Goal: Information Seeking & Learning: Learn about a topic

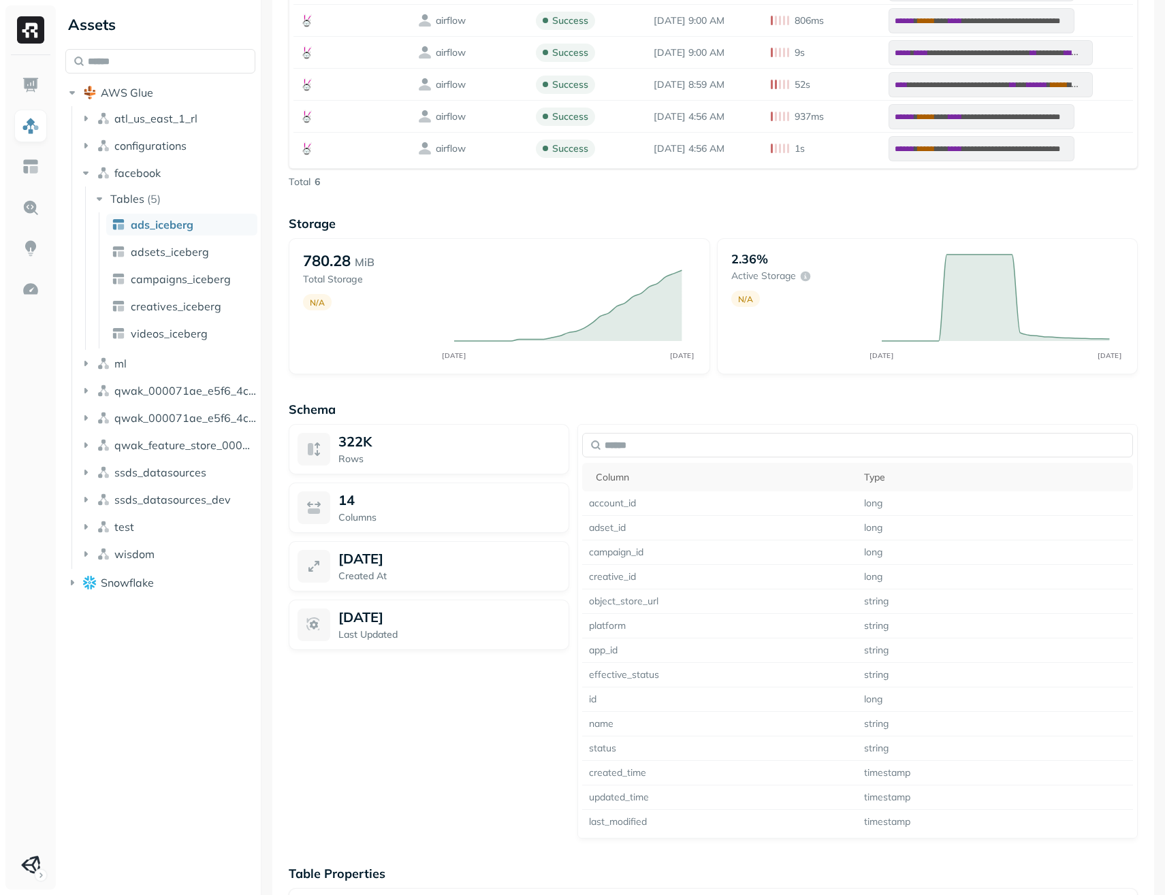
scroll to position [837, 0]
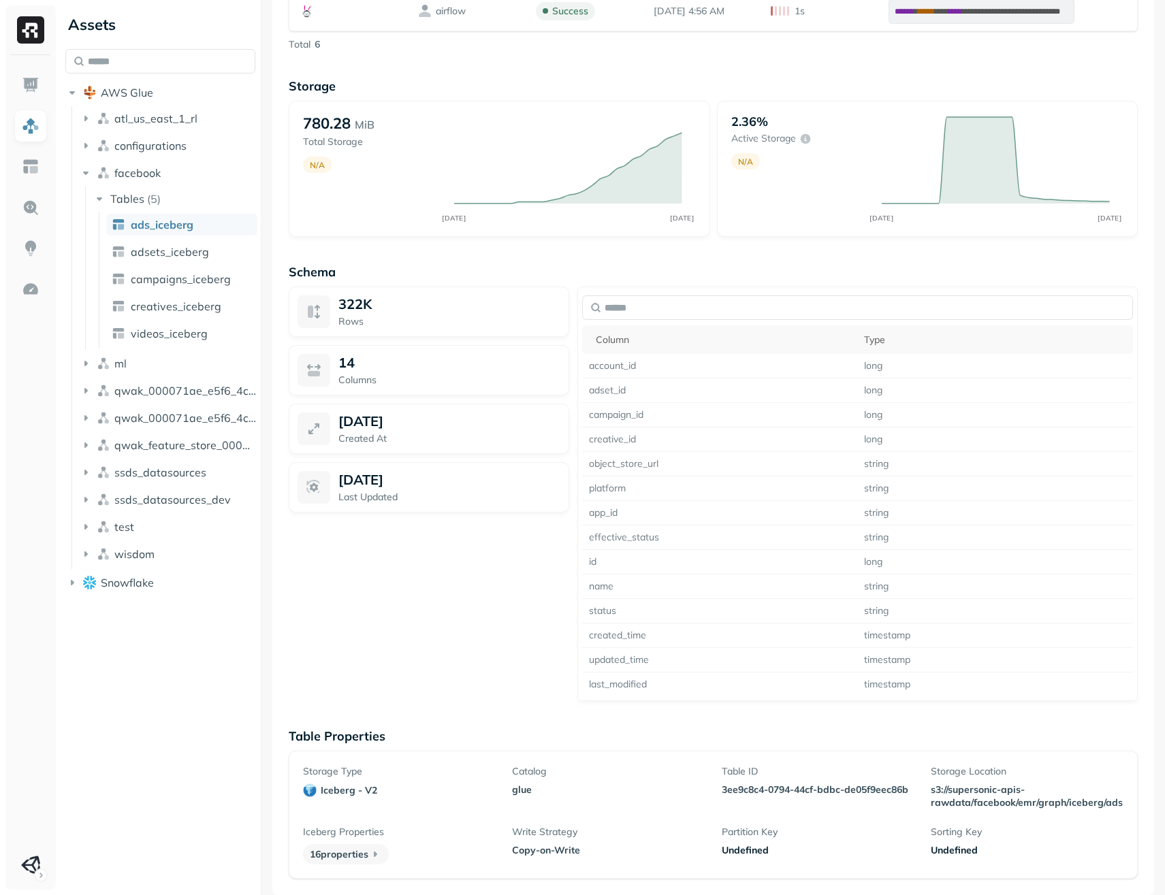
click at [319, 856] on p "16 properties" at bounding box center [346, 854] width 86 height 20
click at [379, 856] on icon at bounding box center [375, 855] width 14 height 14
click at [374, 856] on icon at bounding box center [375, 855] width 14 height 14
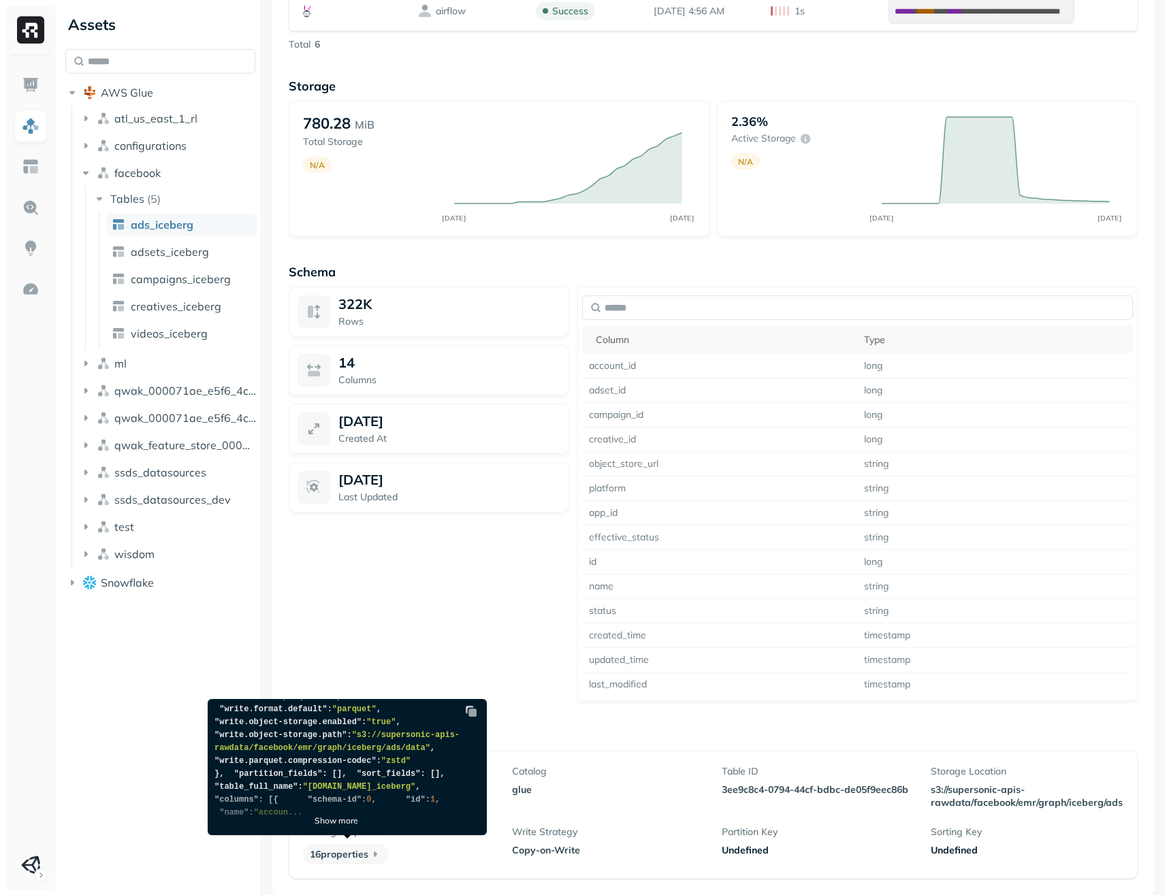
scroll to position [310, 0]
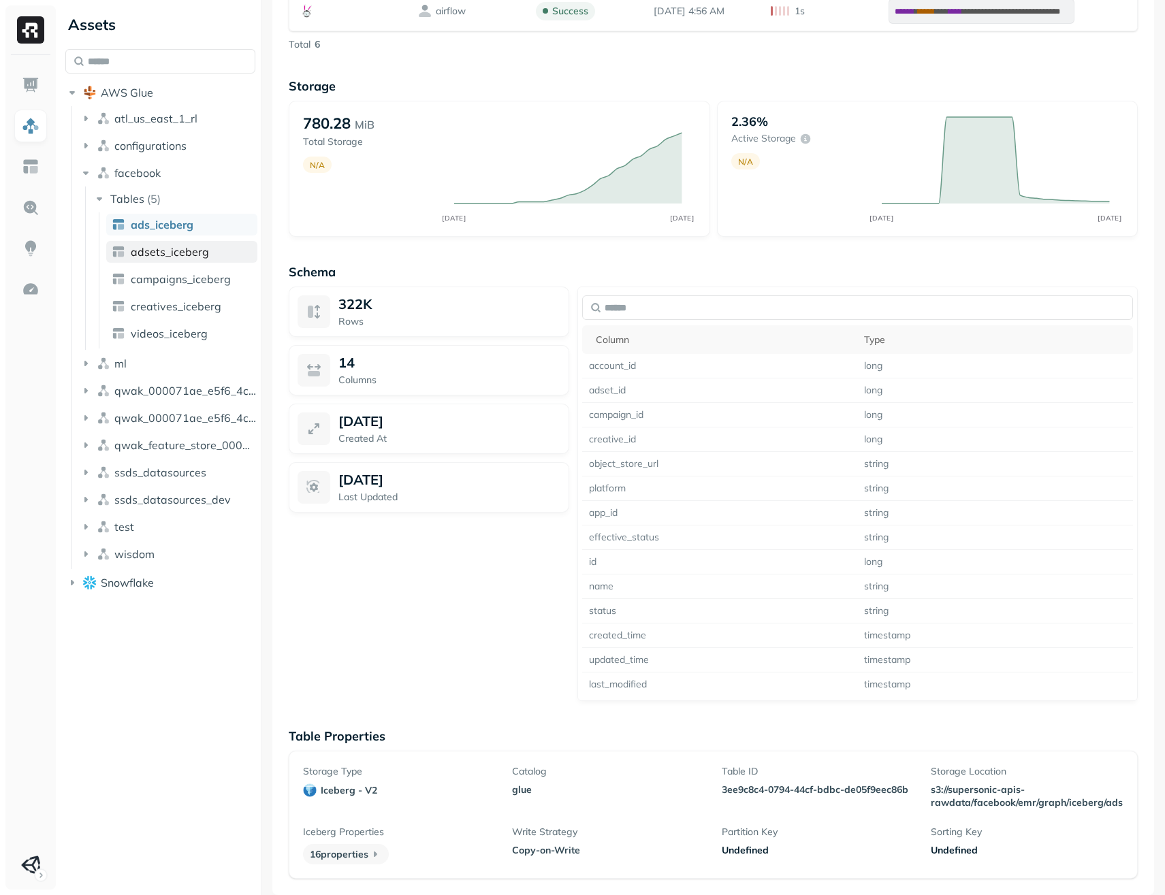
click at [184, 255] on span "adsets_iceberg" at bounding box center [170, 252] width 78 height 14
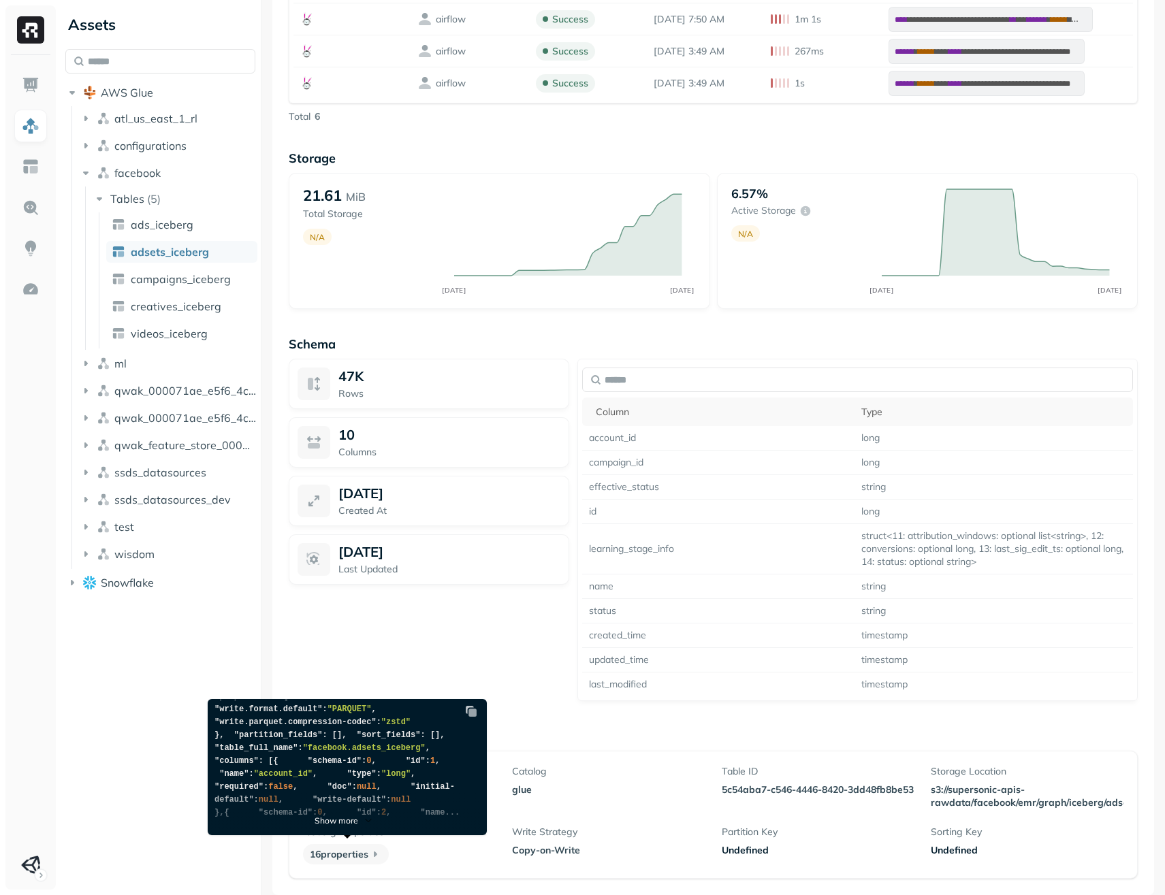
scroll to position [443, 0]
click at [346, 820] on p "Show more" at bounding box center [337, 821] width 44 height 10
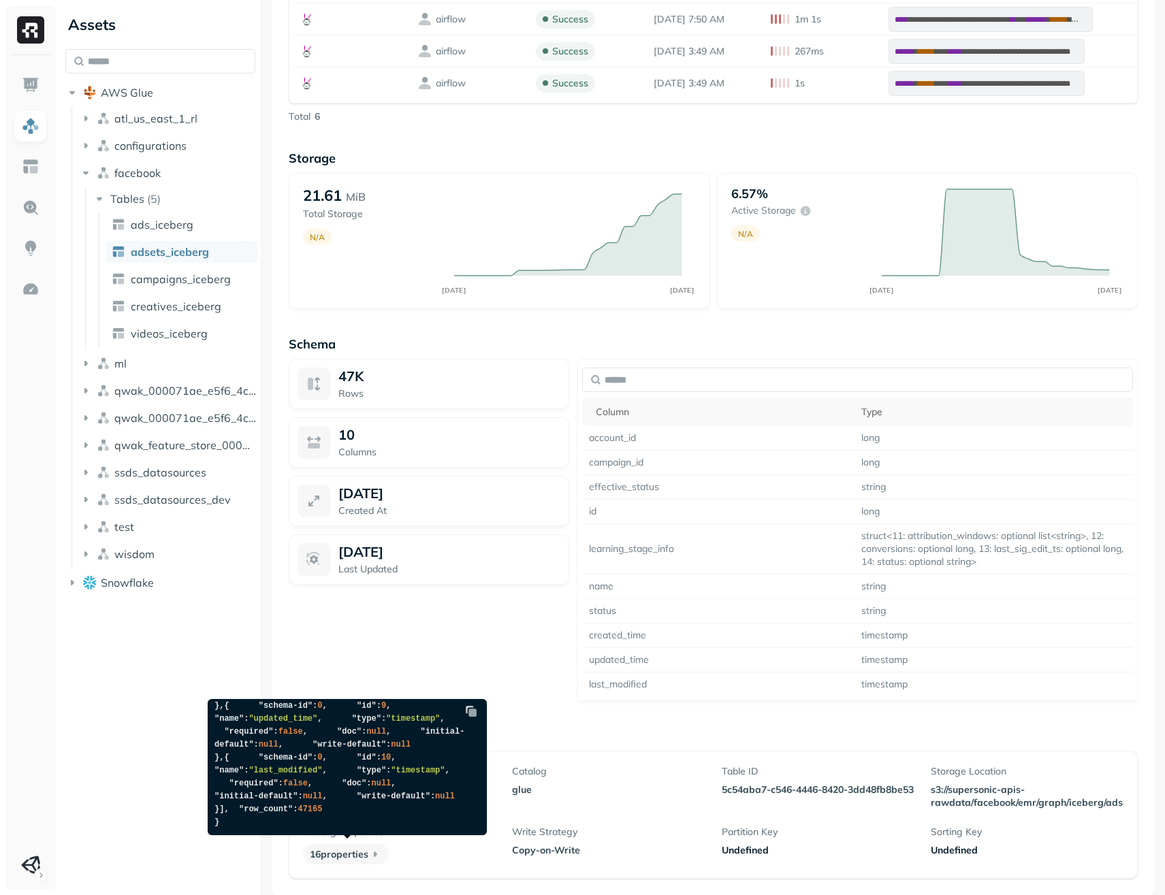
scroll to position [780, 0]
click at [470, 713] on img at bounding box center [471, 712] width 14 height 14
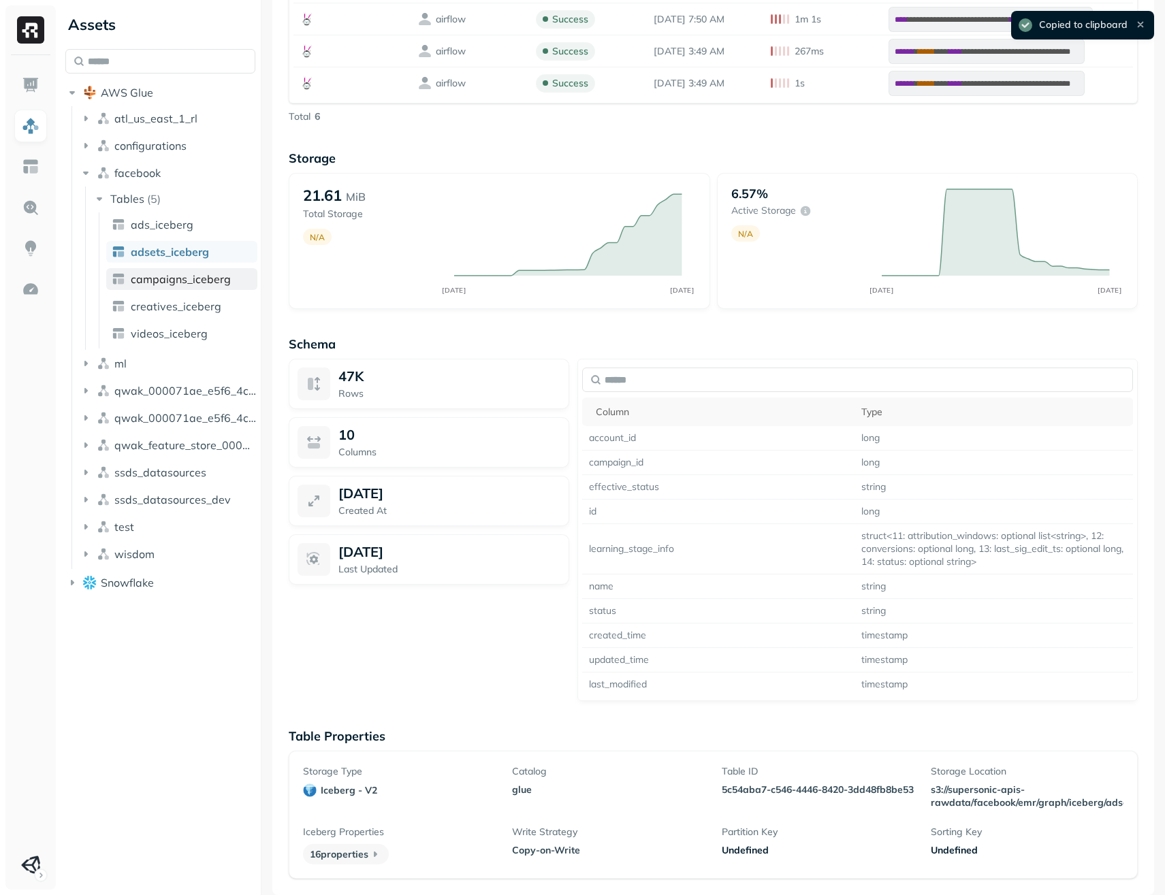
click at [189, 279] on span "campaigns_iceberg" at bounding box center [181, 279] width 100 height 14
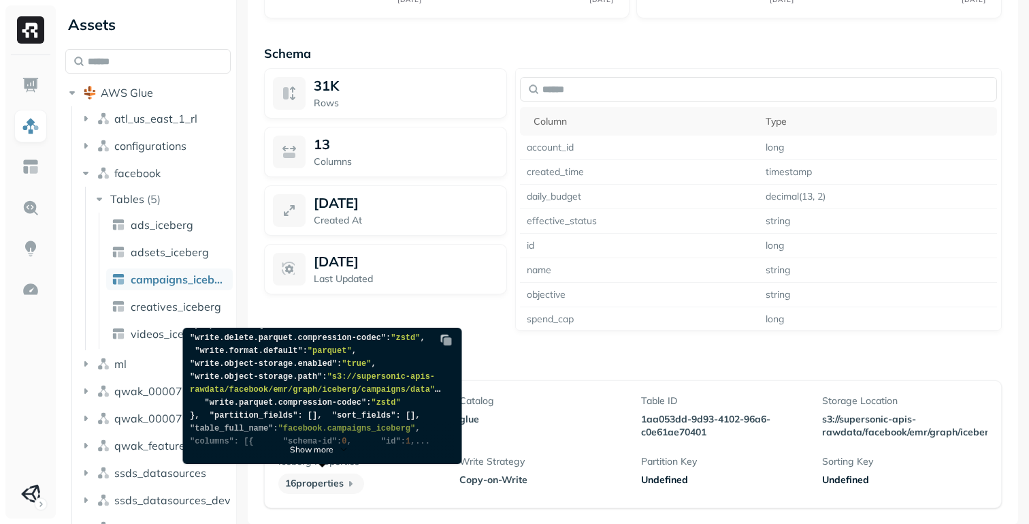
scroll to position [391, 0]
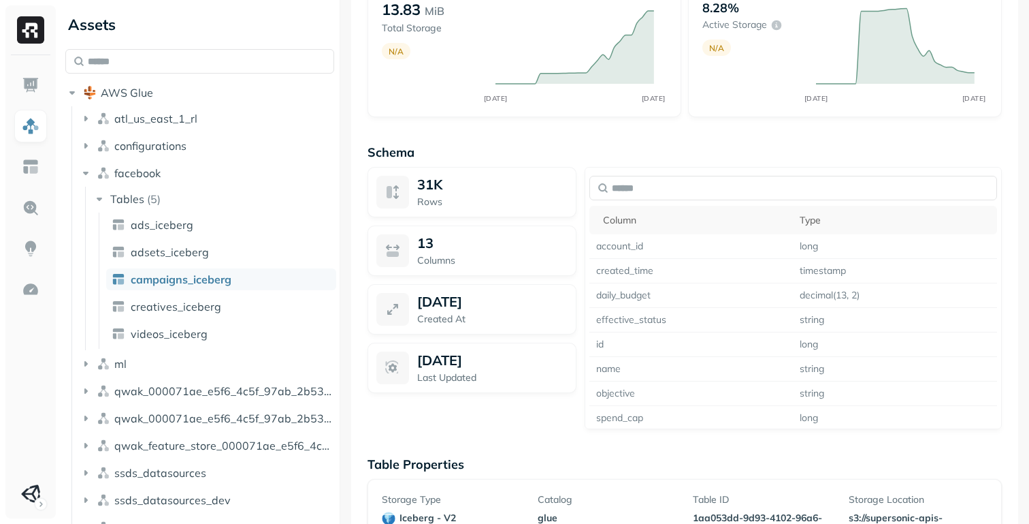
click at [340, 259] on div at bounding box center [340, 262] width 1 height 524
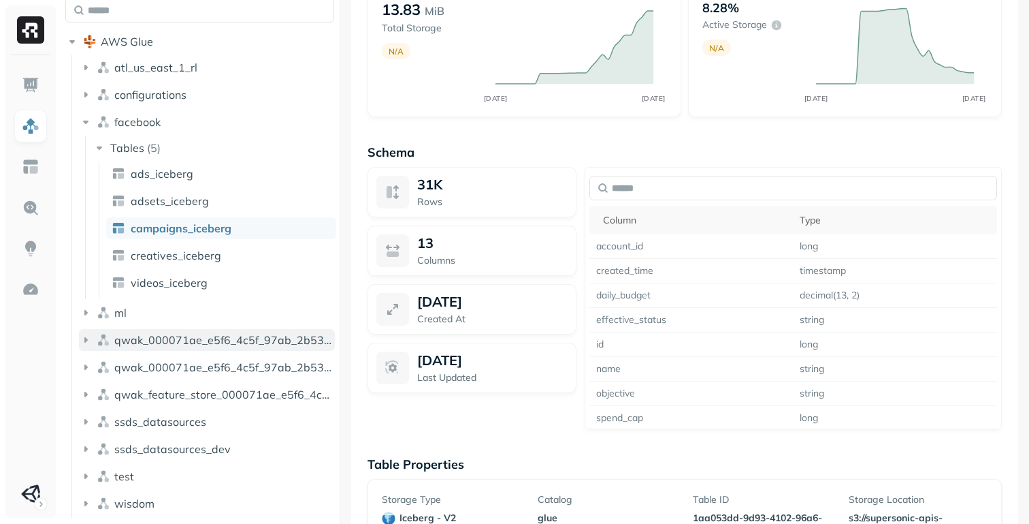
scroll to position [78, 0]
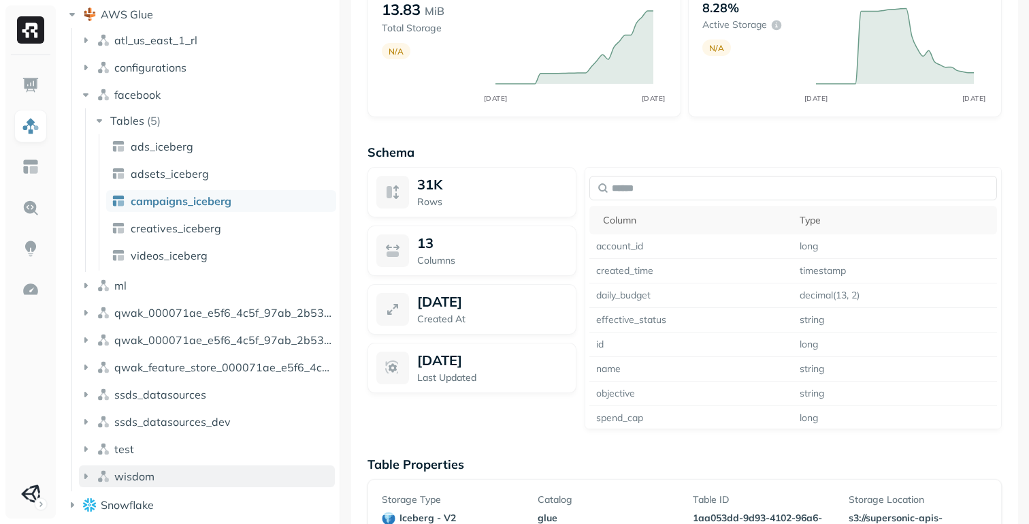
click at [86, 476] on icon "button" at bounding box center [85, 475] width 3 height 5
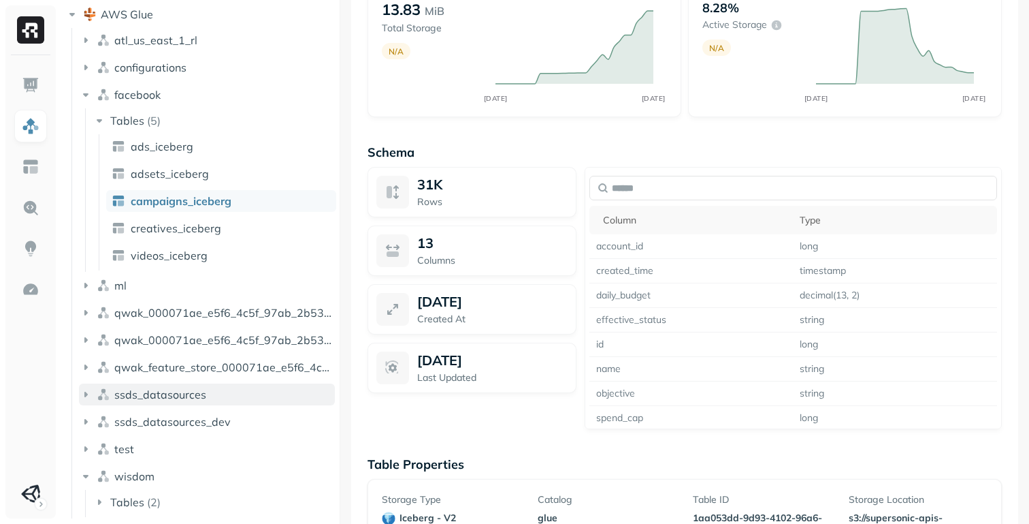
scroll to position [106, 0]
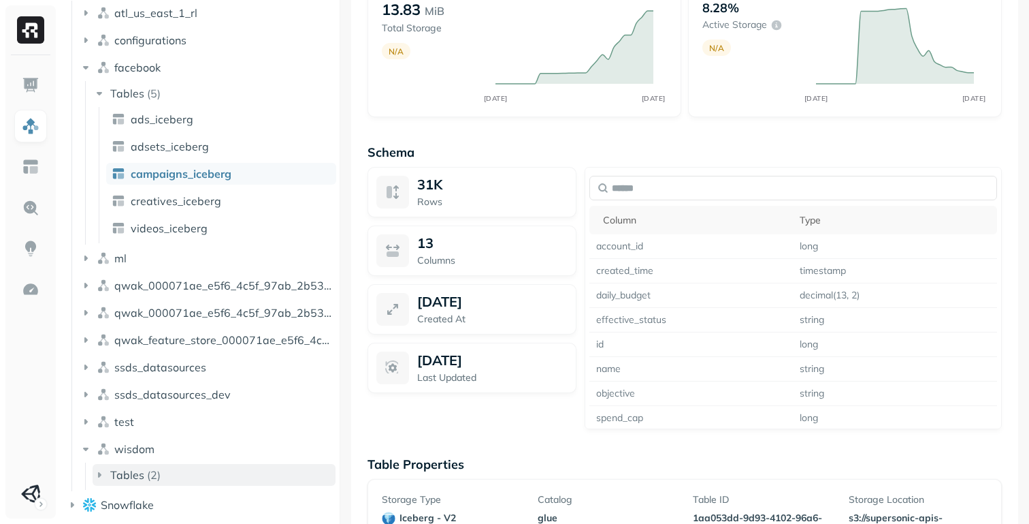
click at [118, 474] on span "Tables" at bounding box center [127, 475] width 34 height 14
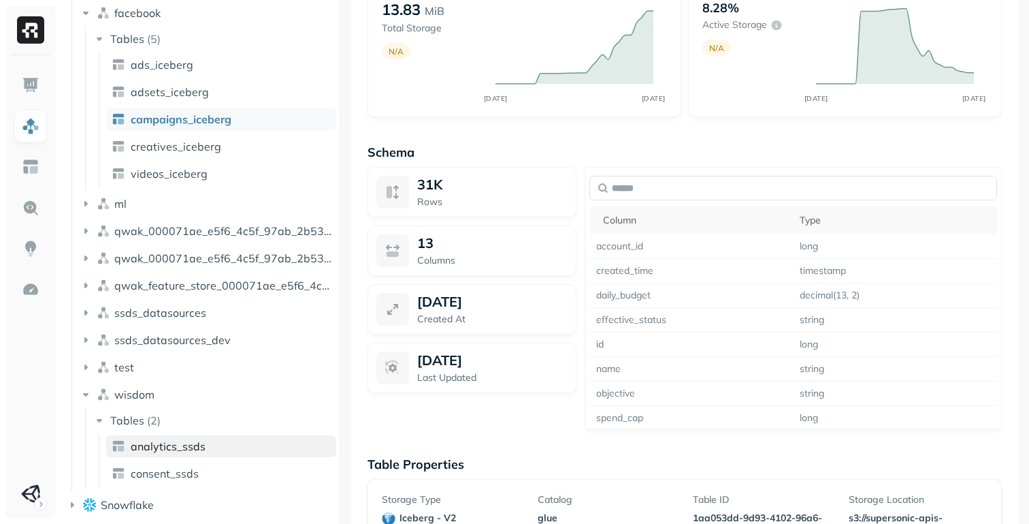
click at [193, 444] on span "analytics_ssds" at bounding box center [168, 446] width 75 height 14
click at [163, 451] on span "analytics_ssds" at bounding box center [168, 446] width 75 height 14
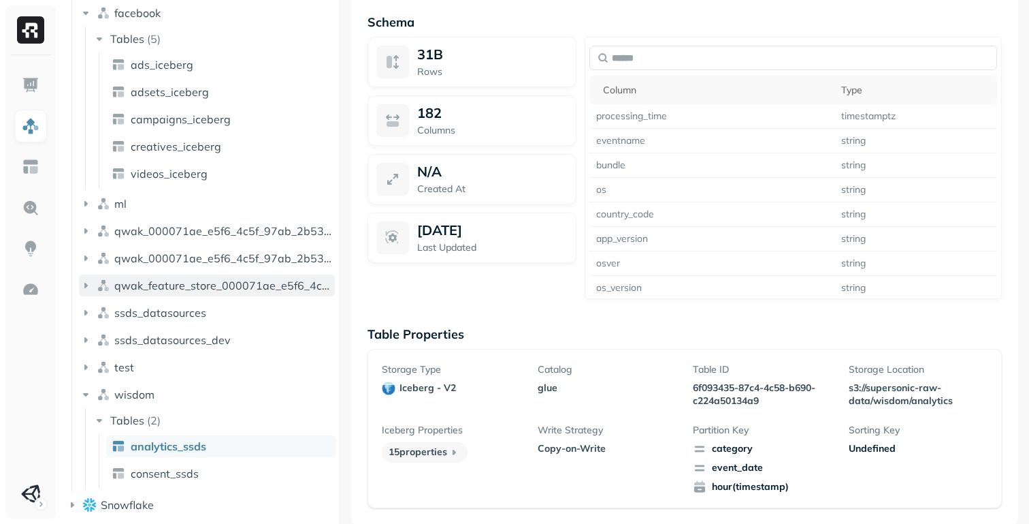
scroll to position [147, 0]
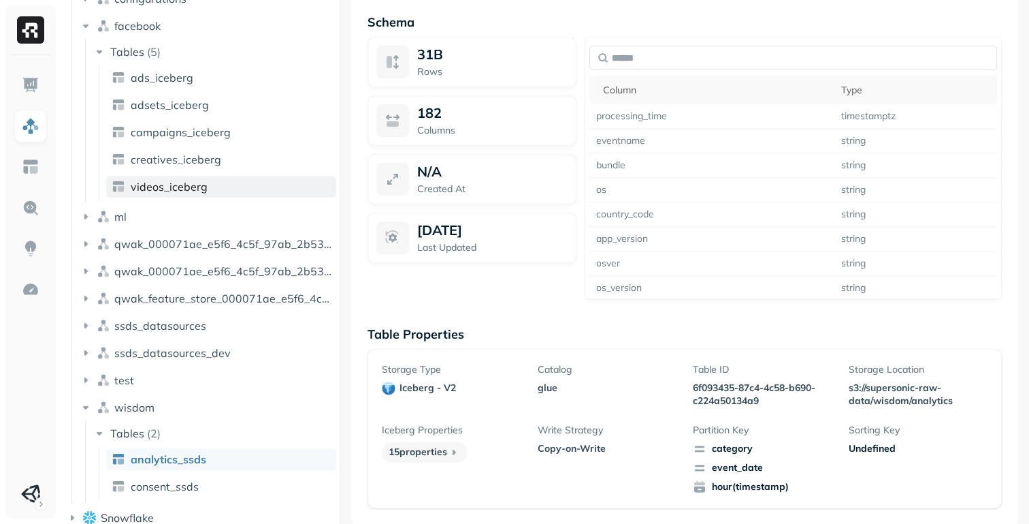
click at [161, 195] on link "videos_iceberg" at bounding box center [221, 187] width 230 height 22
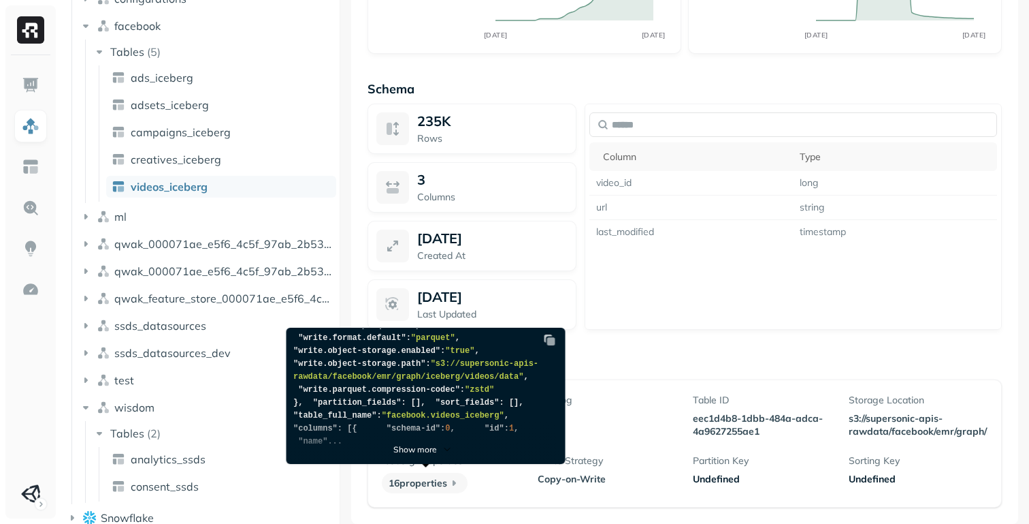
scroll to position [310, 0]
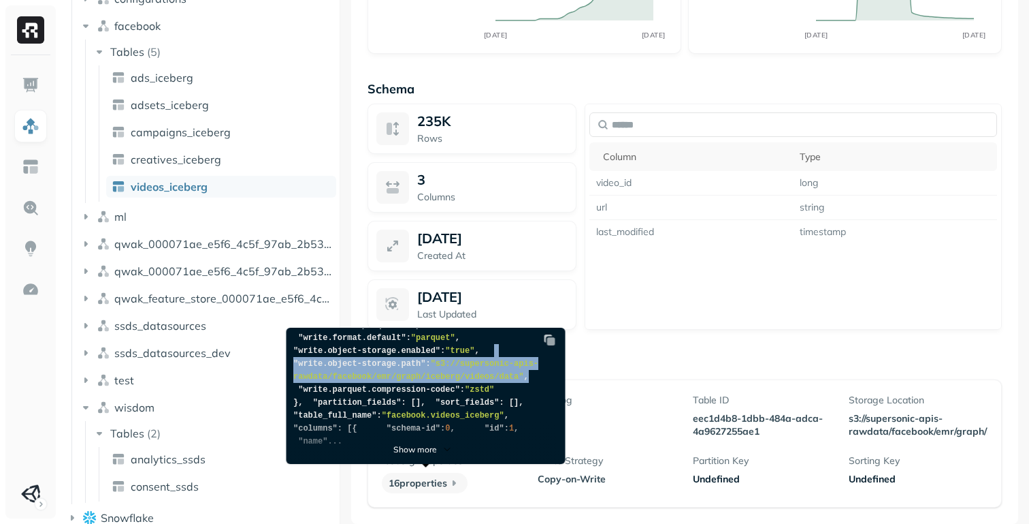
drag, startPoint x: 310, startPoint y: 367, endPoint x: 541, endPoint y: 391, distance: 232.8
click at [541, 391] on pre "{ "format_version" : 2 , "catalog" : "glue" , "table_uuid" : "eec1d4b8-1dbb-484…" at bounding box center [423, 292] width 272 height 323
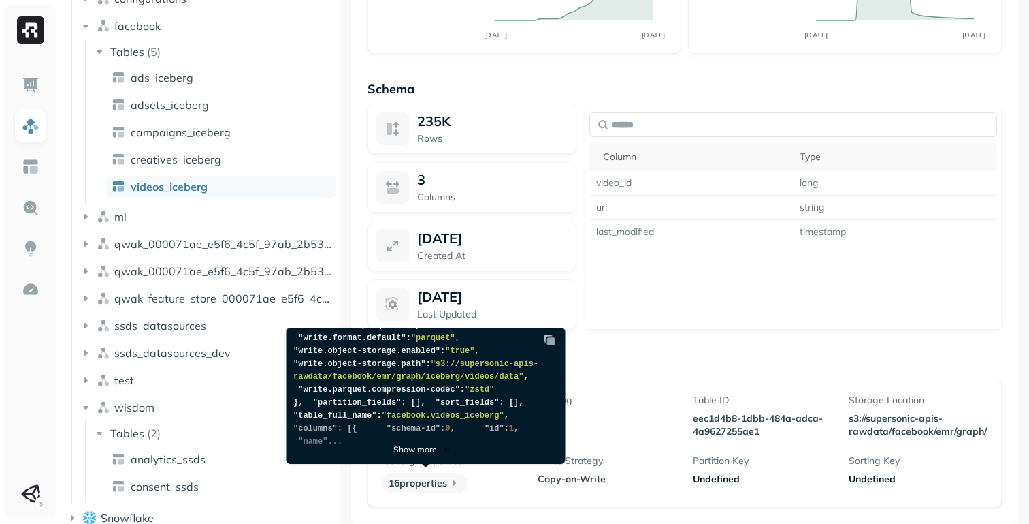
click at [408, 451] on p "Show more" at bounding box center [415, 449] width 44 height 10
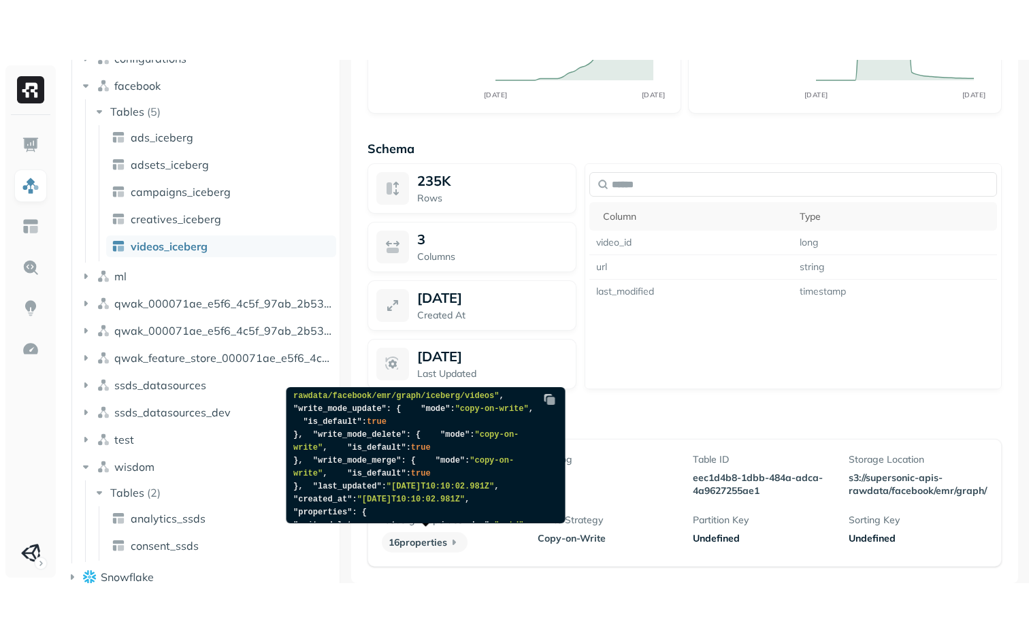
scroll to position [59, 0]
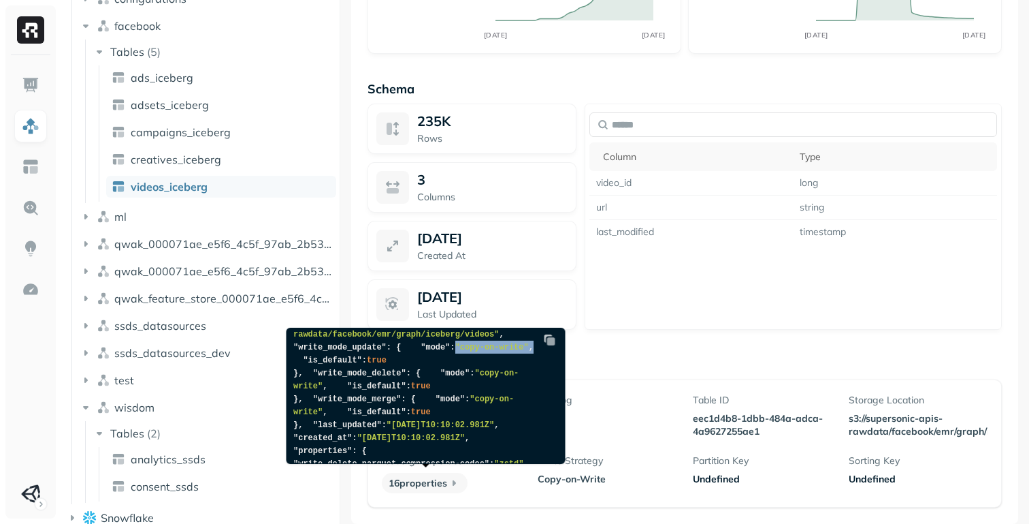
drag, startPoint x: 448, startPoint y: 384, endPoint x: 351, endPoint y: 383, distance: 97.4
click at [351, 383] on pre "{ "format_version" : 2 , "catalog" : "glue" , "table_uuid" : "eec1d4b8-1dbb-484…" at bounding box center [423, 509] width 272 height 478
drag, startPoint x: 436, startPoint y: 438, endPoint x: 353, endPoint y: 436, distance: 83.1
click at [353, 436] on pre "{ "format_version" : 2 , "catalog" : "glue" , "table_uuid" : "eec1d4b8-1dbb-484…" at bounding box center [423, 509] width 272 height 478
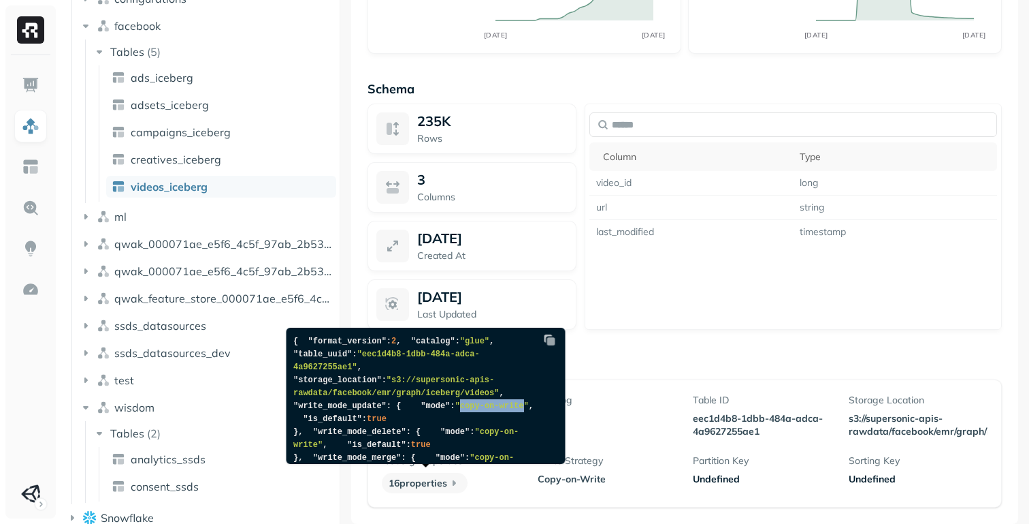
drag, startPoint x: 420, startPoint y: 445, endPoint x: 359, endPoint y: 445, distance: 61.3
click at [455, 411] on span ""copy-on-write"" at bounding box center [492, 406] width 74 height 10
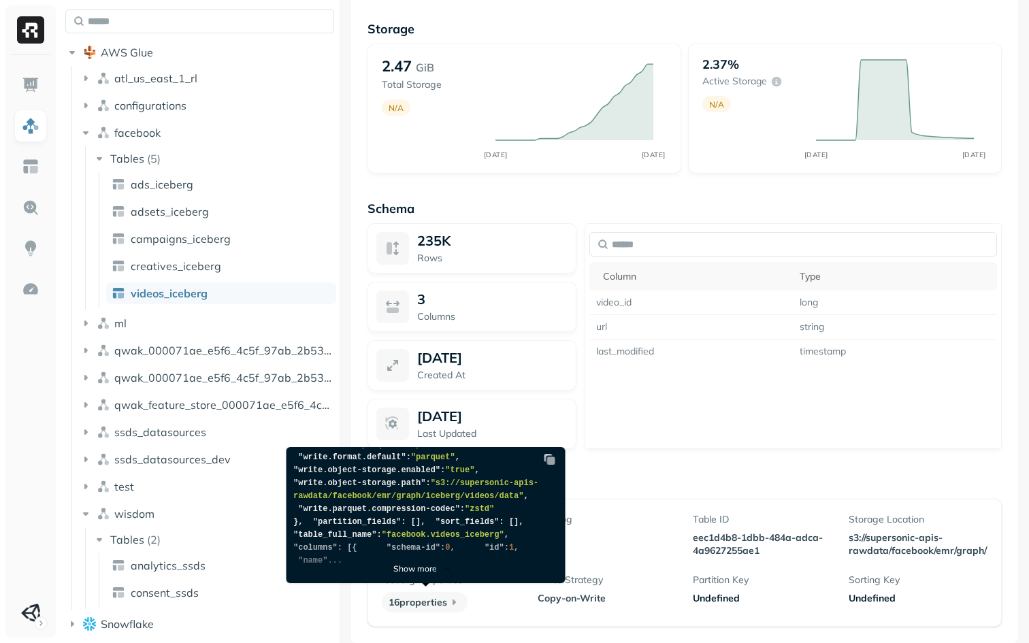
scroll to position [204, 0]
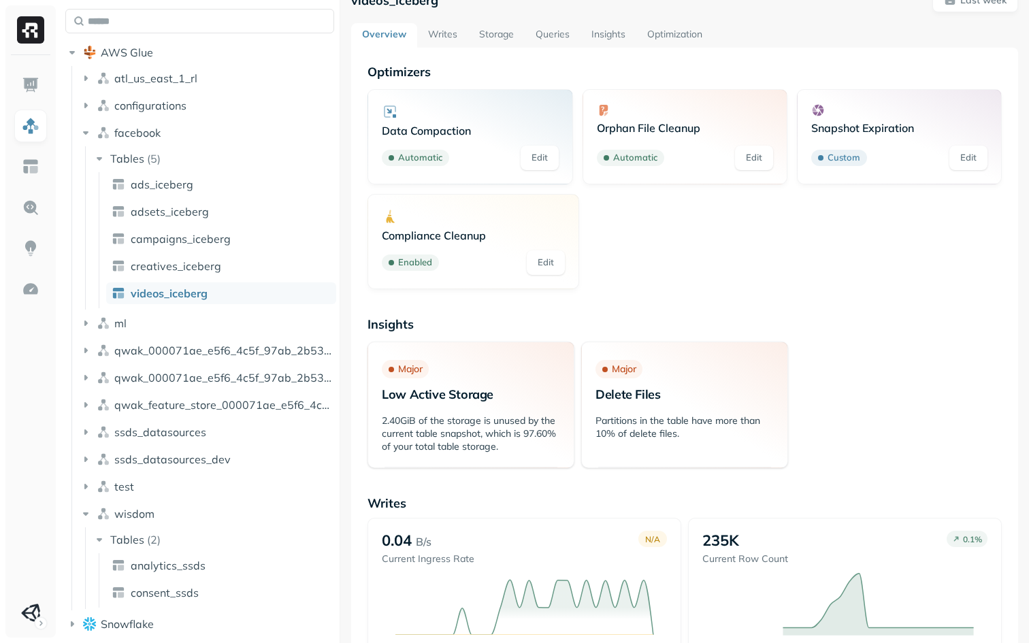
scroll to position [0, 0]
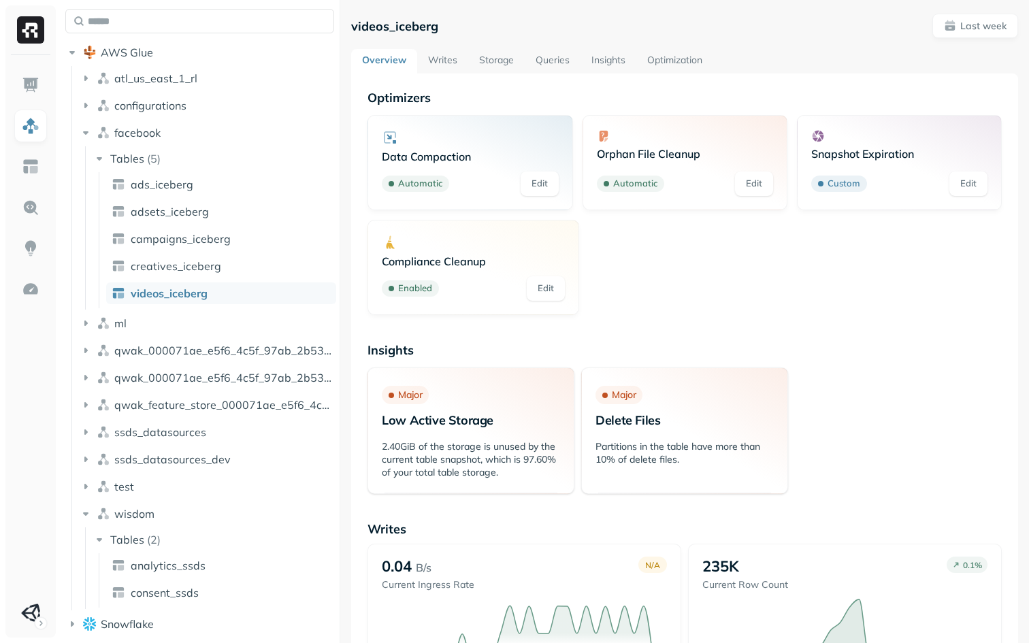
click at [679, 58] on link "Optimization" at bounding box center [675, 61] width 77 height 25
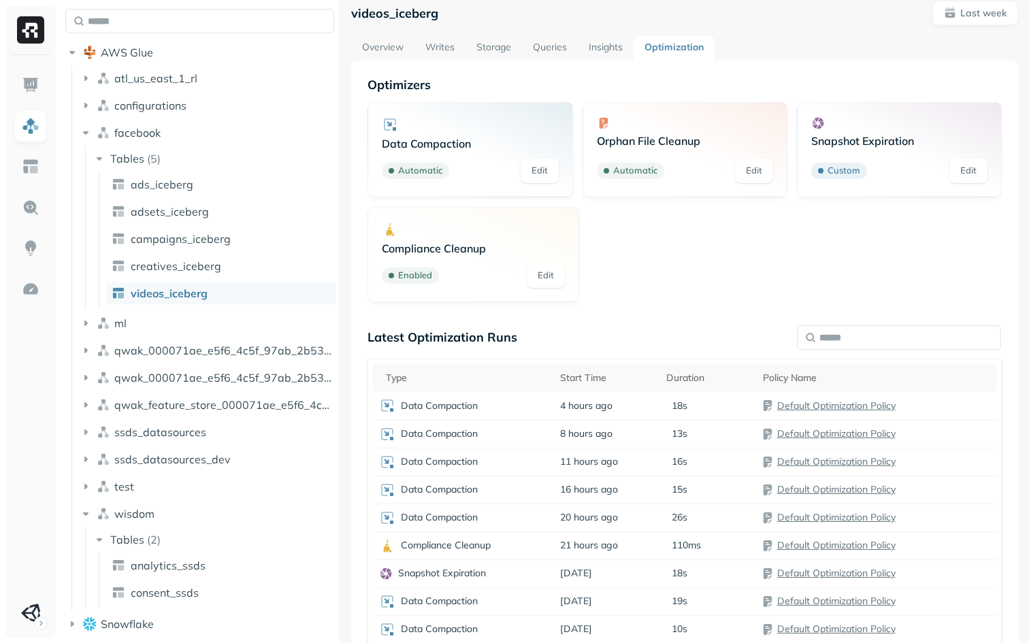
scroll to position [19, 0]
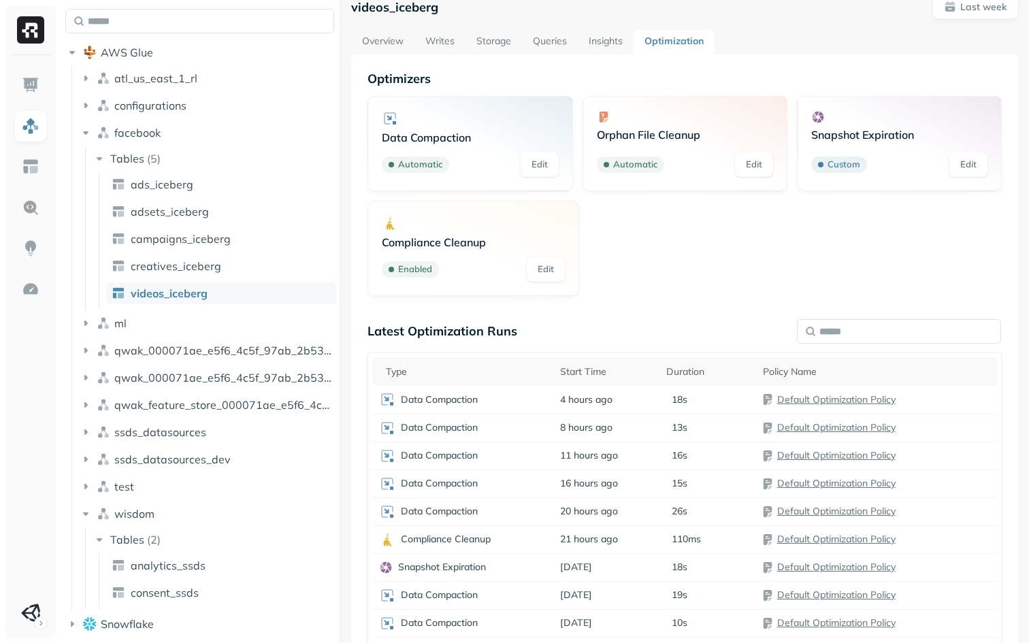
click at [837, 140] on p "Snapshot Expiration" at bounding box center [899, 135] width 176 height 14
click at [974, 162] on link "Edit" at bounding box center [969, 164] width 38 height 25
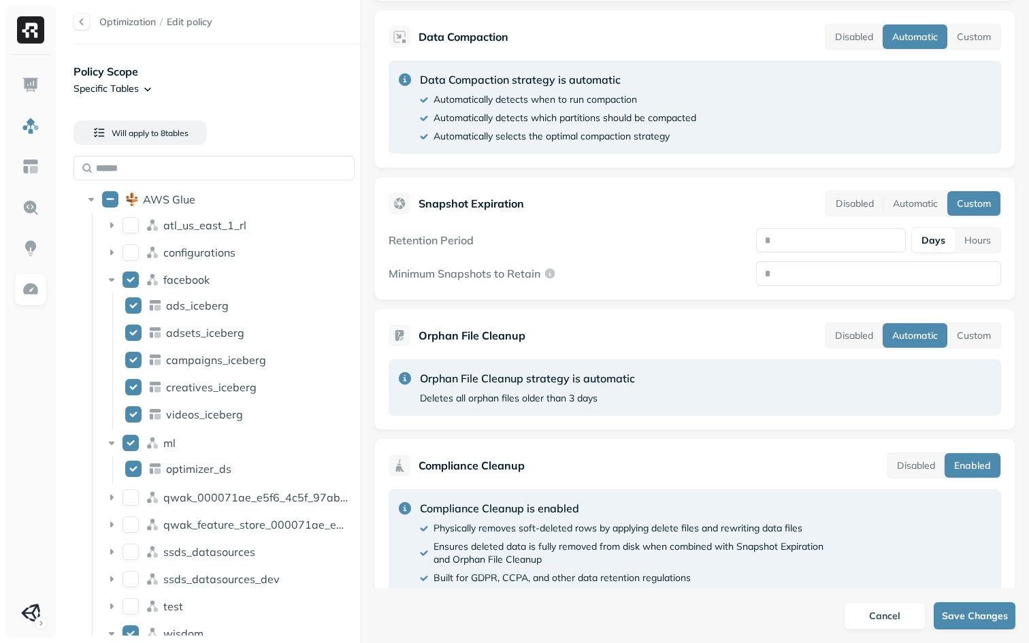
scroll to position [342, 0]
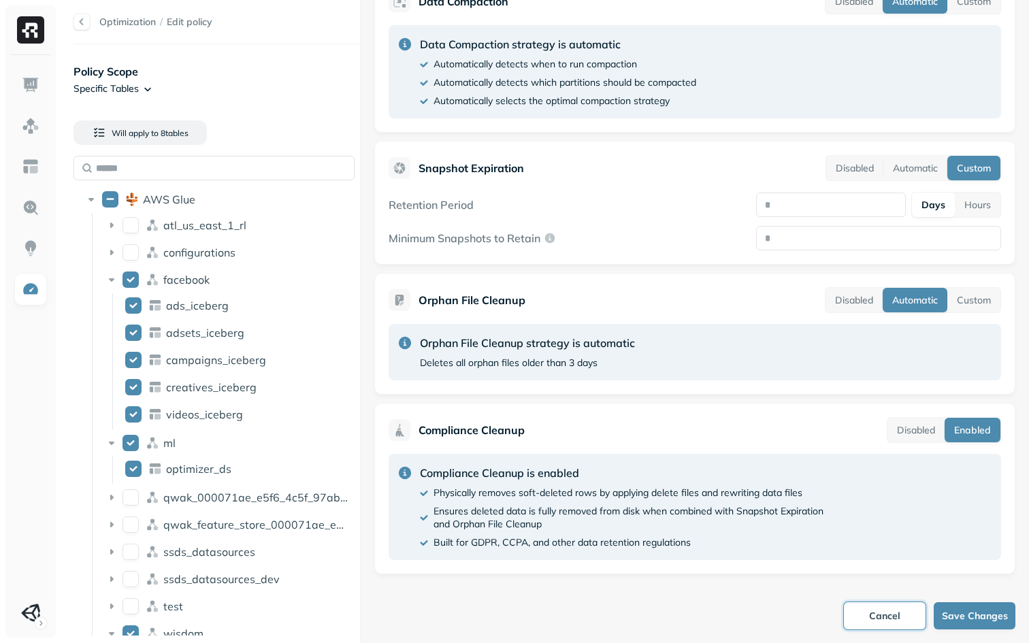
click at [865, 614] on button "Cancel" at bounding box center [885, 615] width 82 height 27
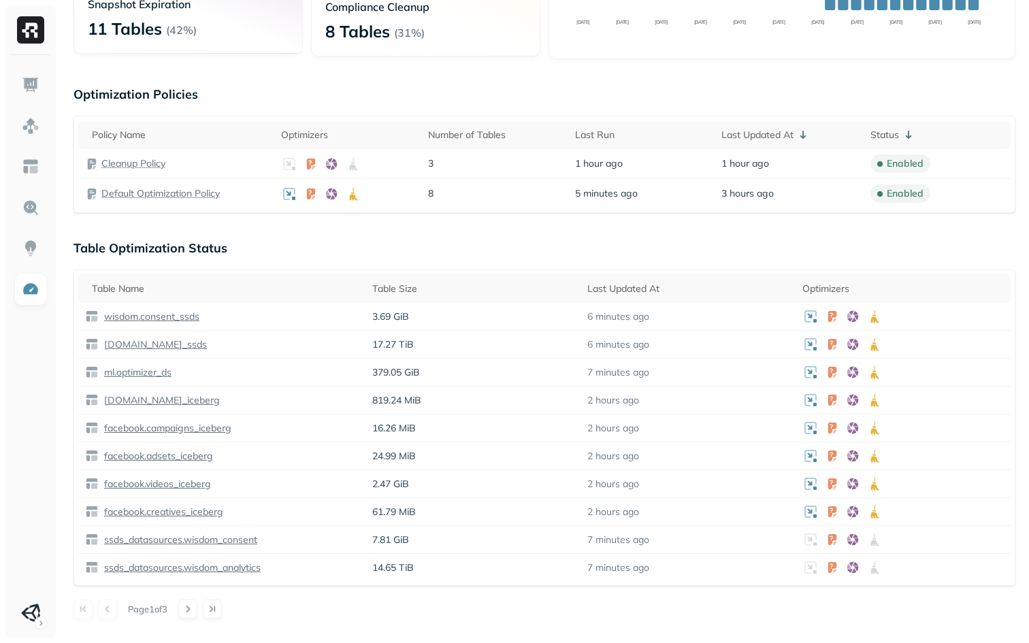
scroll to position [234, 0]
click at [180, 453] on p "facebook.adsets_iceberg" at bounding box center [157, 455] width 112 height 13
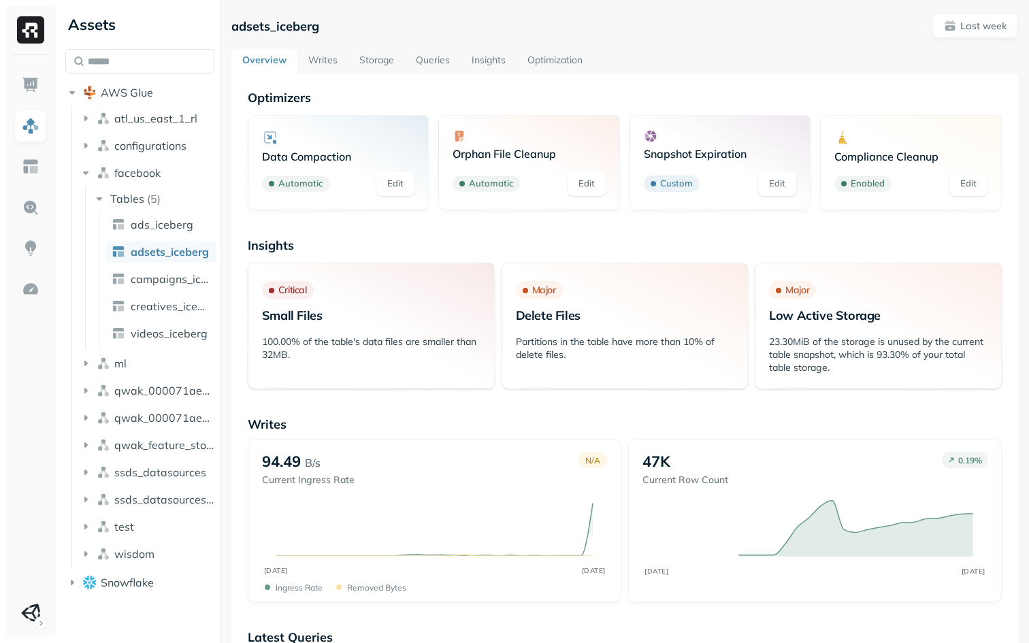
click at [222, 371] on div "Assets AWS Glue atl_us_east_1_rl configurations facebook Tables ( 5 ) ads_icebe…" at bounding box center [544, 321] width 969 height 643
click at [551, 61] on link "Optimization" at bounding box center [555, 61] width 77 height 25
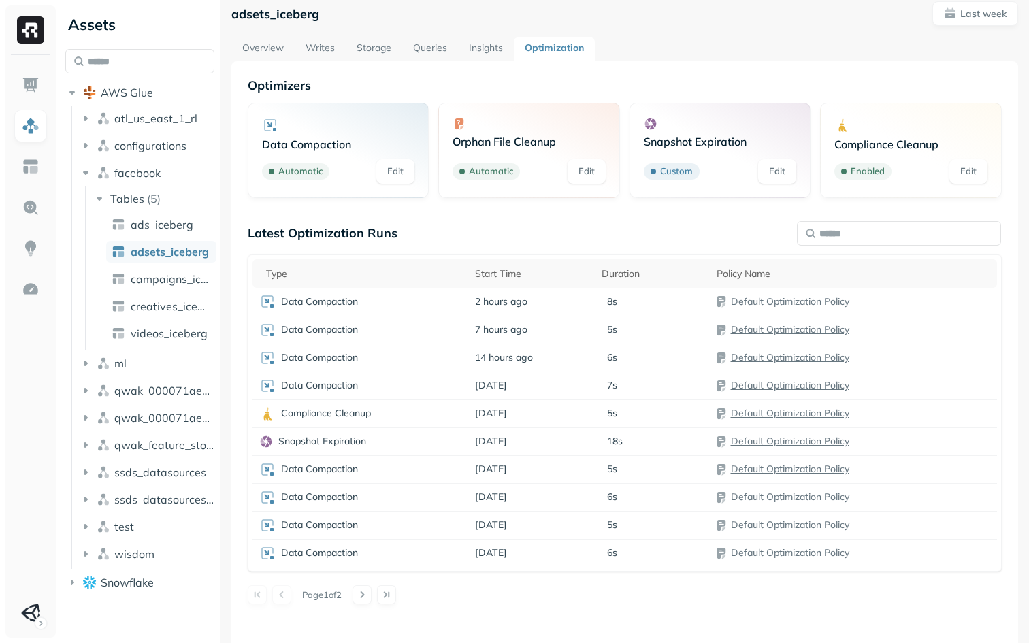
scroll to position [11, 0]
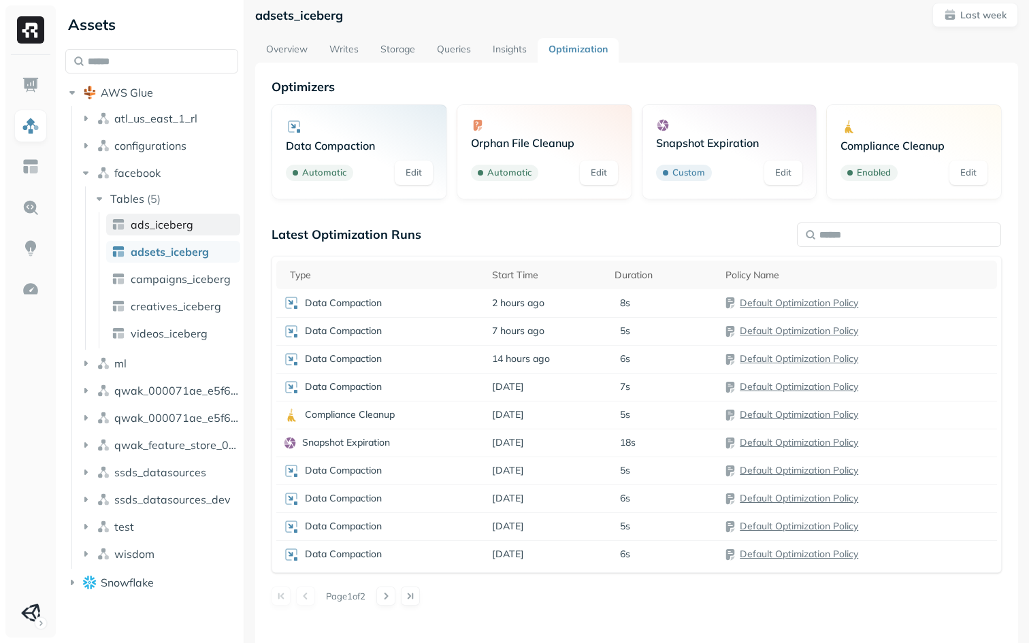
click at [244, 220] on div at bounding box center [244, 321] width 1 height 643
click at [175, 223] on span "ads_iceberg" at bounding box center [162, 225] width 63 height 14
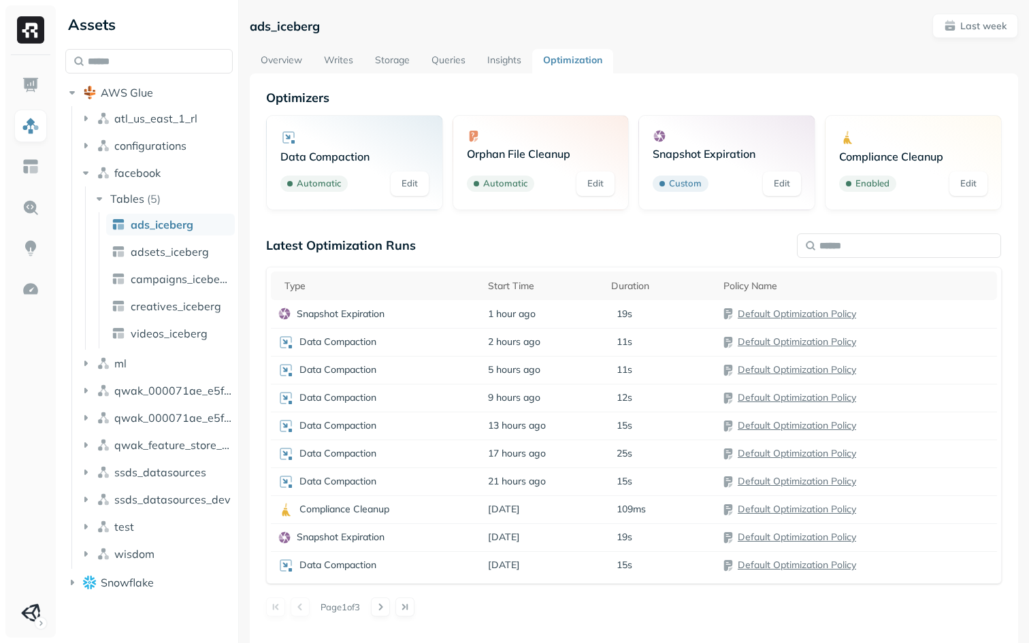
click at [240, 245] on div "Assets AWS Glue atl_us_east_1_rl configurations facebook Tables ( 5 ) ads_icebe…" at bounding box center [544, 321] width 969 height 643
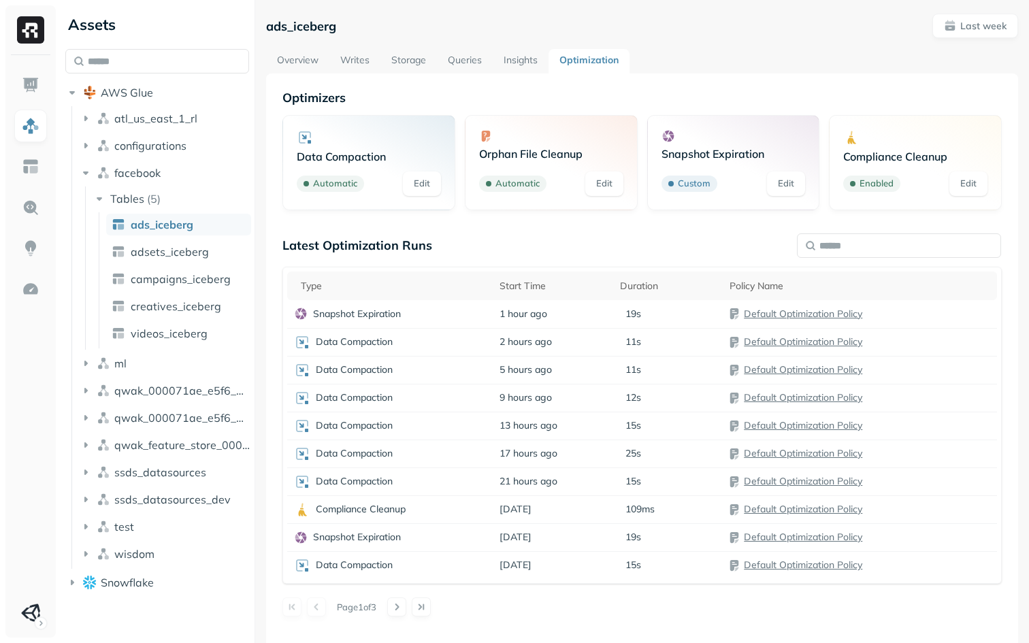
click at [257, 210] on div "Assets AWS Glue atl_us_east_1_rl configurations facebook Tables ( 5 ) ads_icebe…" at bounding box center [544, 321] width 969 height 643
click at [982, 22] on p "Last week" at bounding box center [984, 26] width 46 height 13
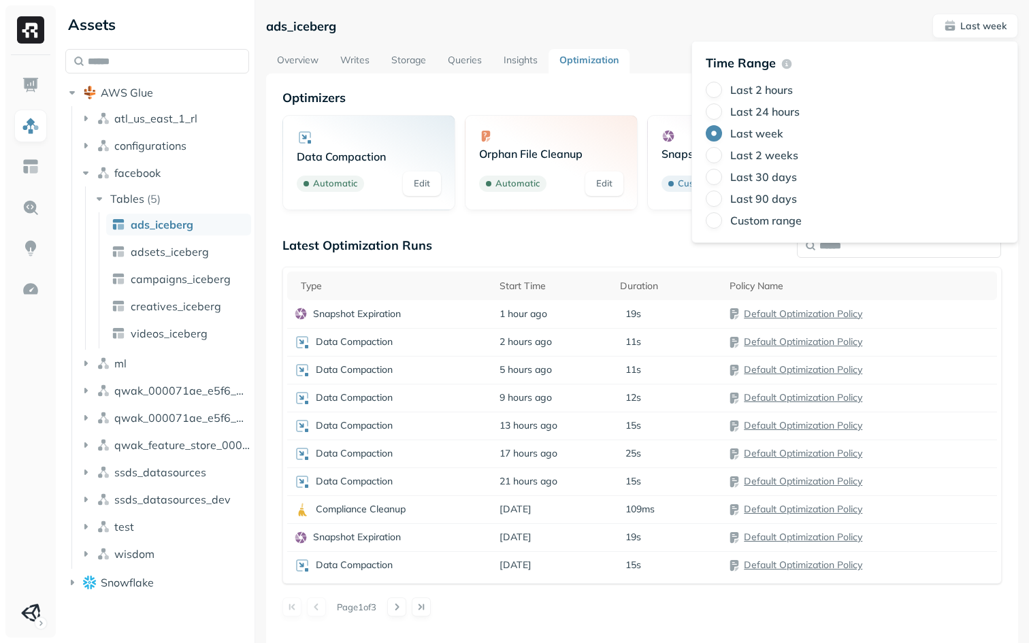
click at [654, 25] on div "ads_iceberg Last week" at bounding box center [642, 26] width 752 height 25
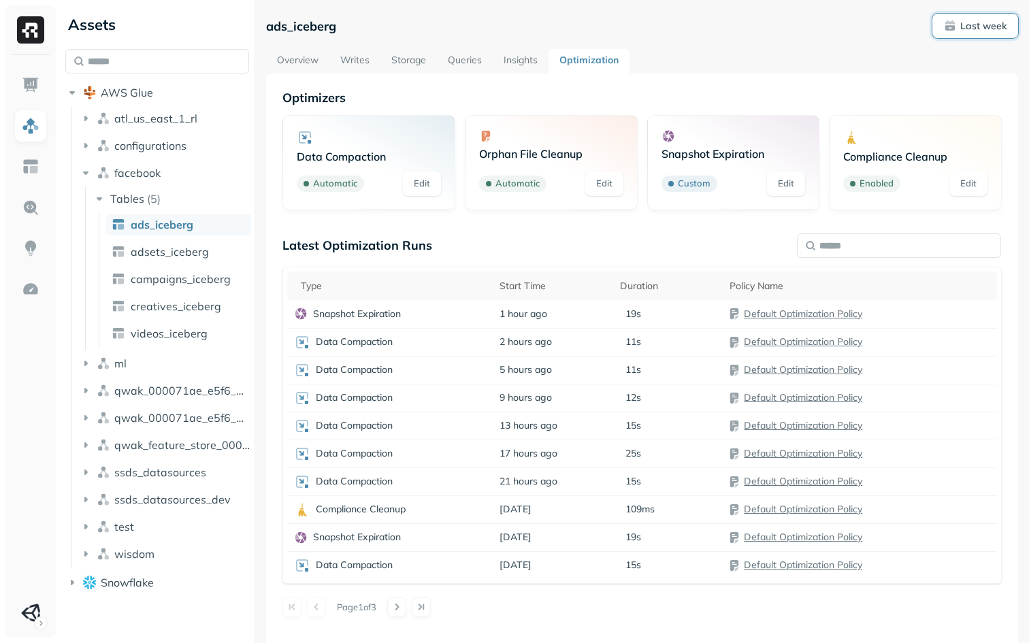
click at [977, 23] on p "Last week" at bounding box center [984, 26] width 46 height 13
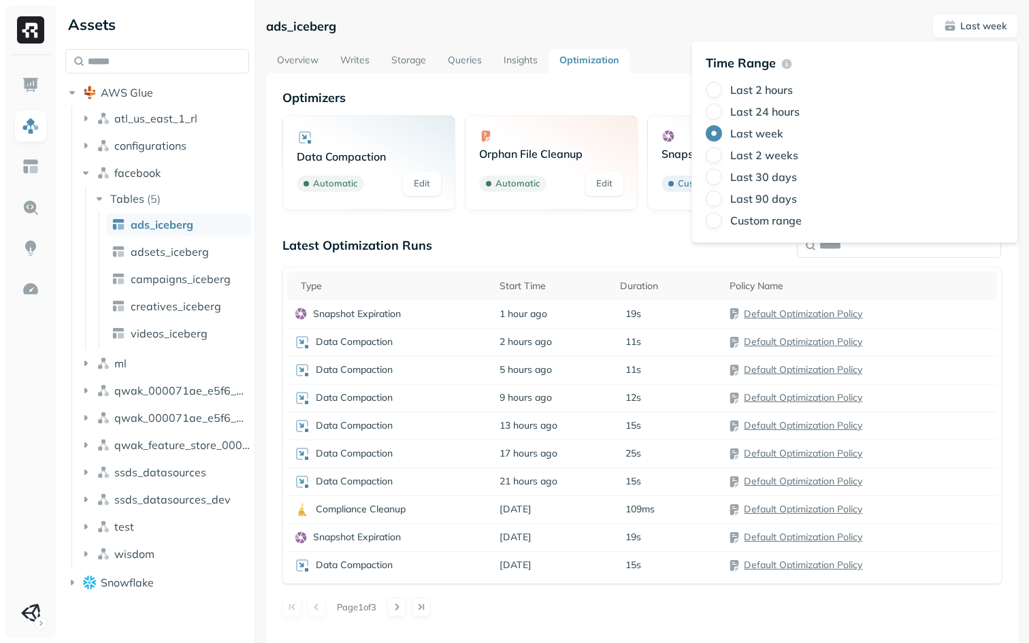
click at [640, 31] on div "ads_iceberg Last week" at bounding box center [642, 26] width 752 height 25
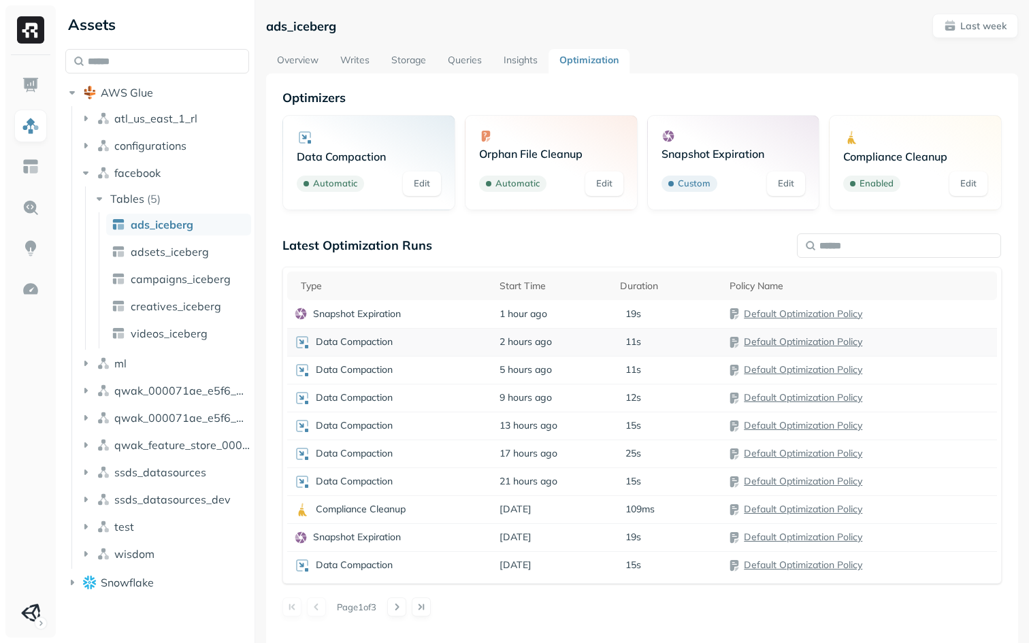
click at [355, 347] on p "Data Compaction" at bounding box center [354, 342] width 77 height 13
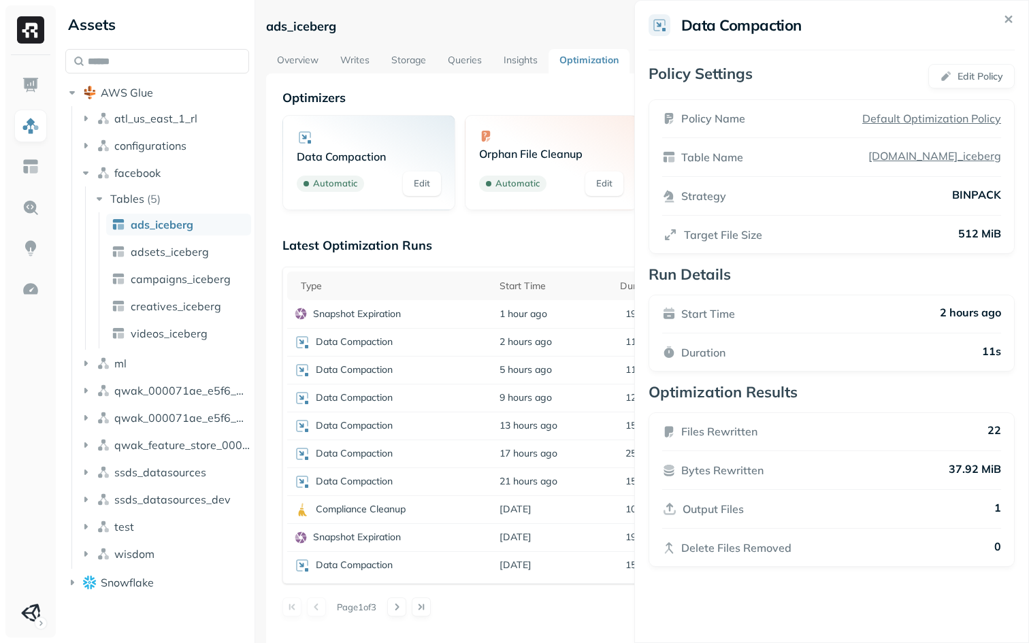
click at [545, 236] on html "Assets AWS Glue atl_us_east_1_rl configurations facebook Tables ( 5 ) ads_icebe…" at bounding box center [514, 321] width 1029 height 643
